Goal: Task Accomplishment & Management: Use online tool/utility

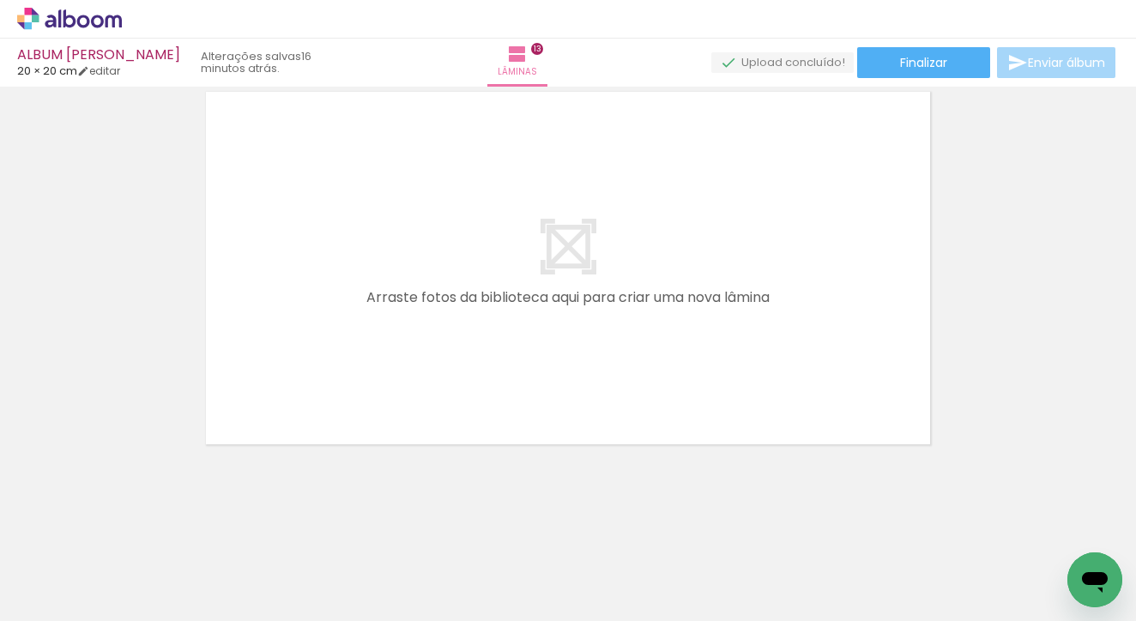
scroll to position [0, 763]
